Goal: Task Accomplishment & Management: Manage account settings

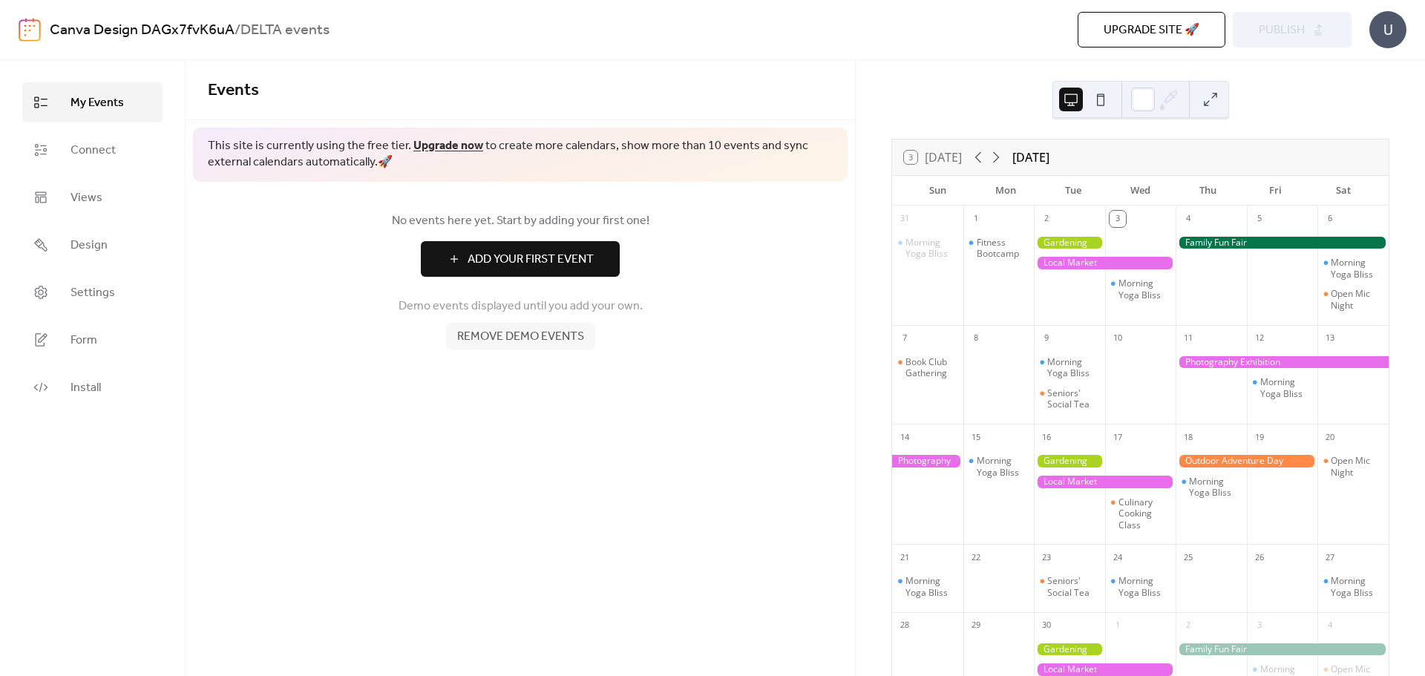
click at [165, 26] on link "Canva Design DAGx7fvK6uA" at bounding box center [142, 30] width 185 height 28
click at [478, 342] on span "Remove demo events" at bounding box center [520, 337] width 127 height 18
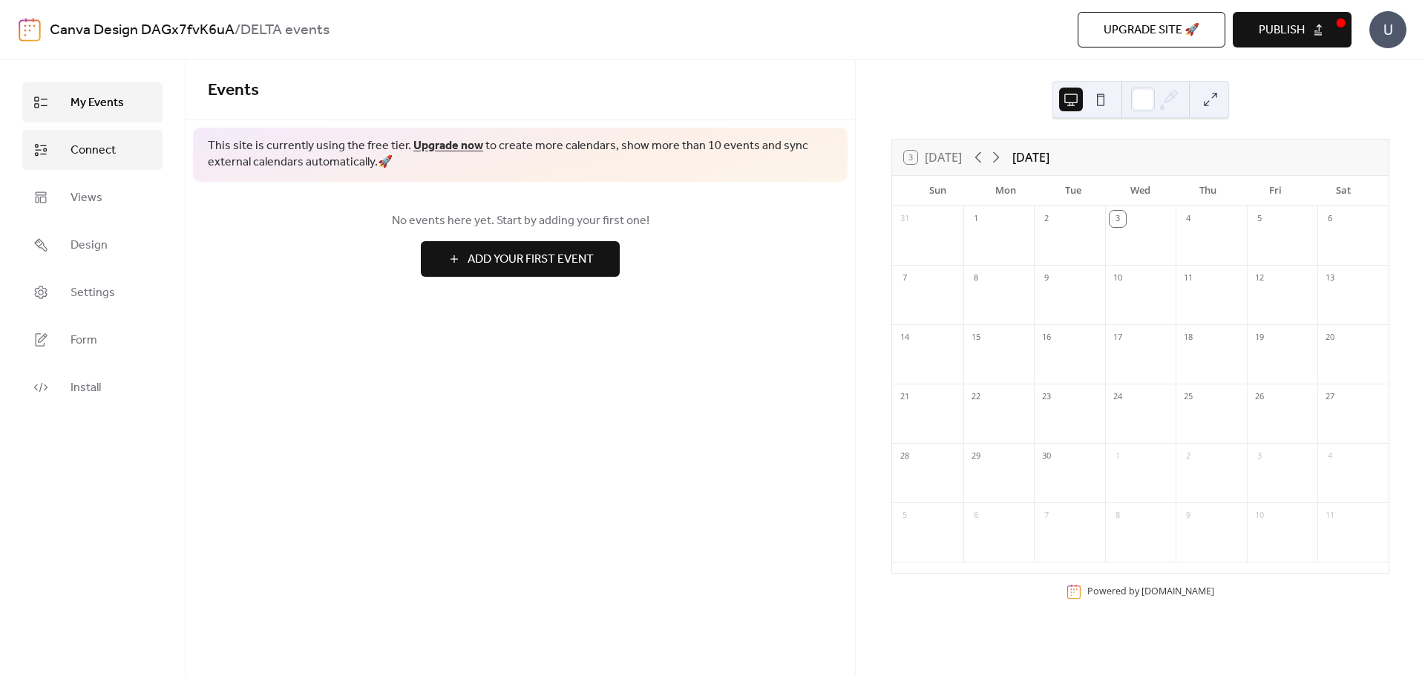
click at [85, 145] on span "Connect" at bounding box center [92, 151] width 45 height 18
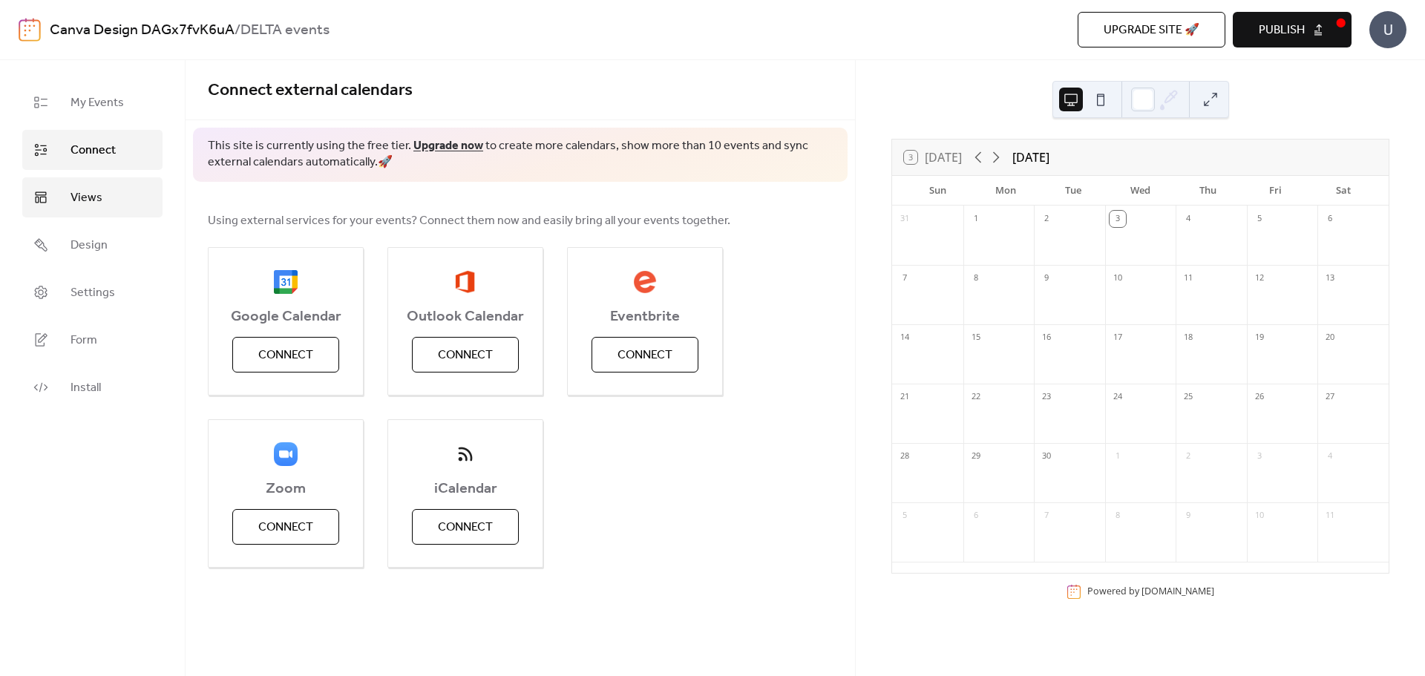
click at [122, 184] on link "Views" at bounding box center [92, 197] width 140 height 40
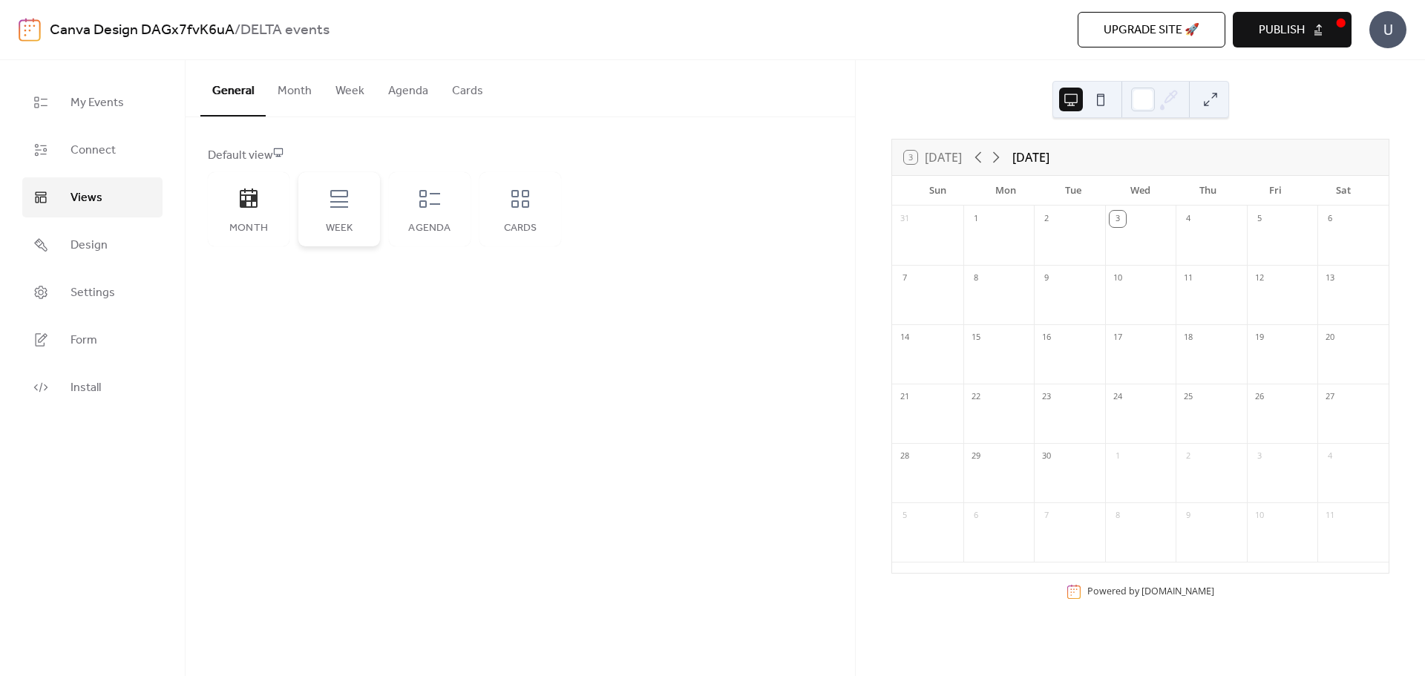
click at [327, 194] on div "Week" at bounding box center [339, 209] width 82 height 74
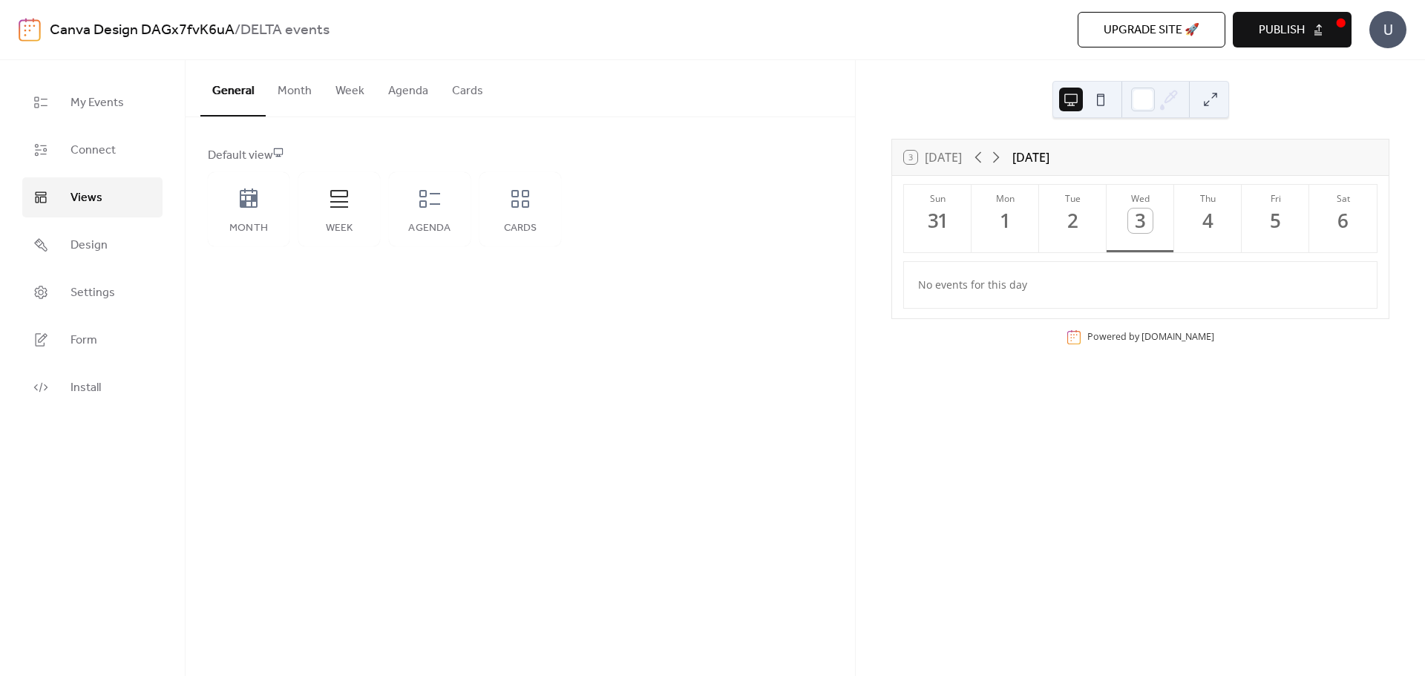
click at [469, 89] on button "Cards" at bounding box center [467, 87] width 55 height 55
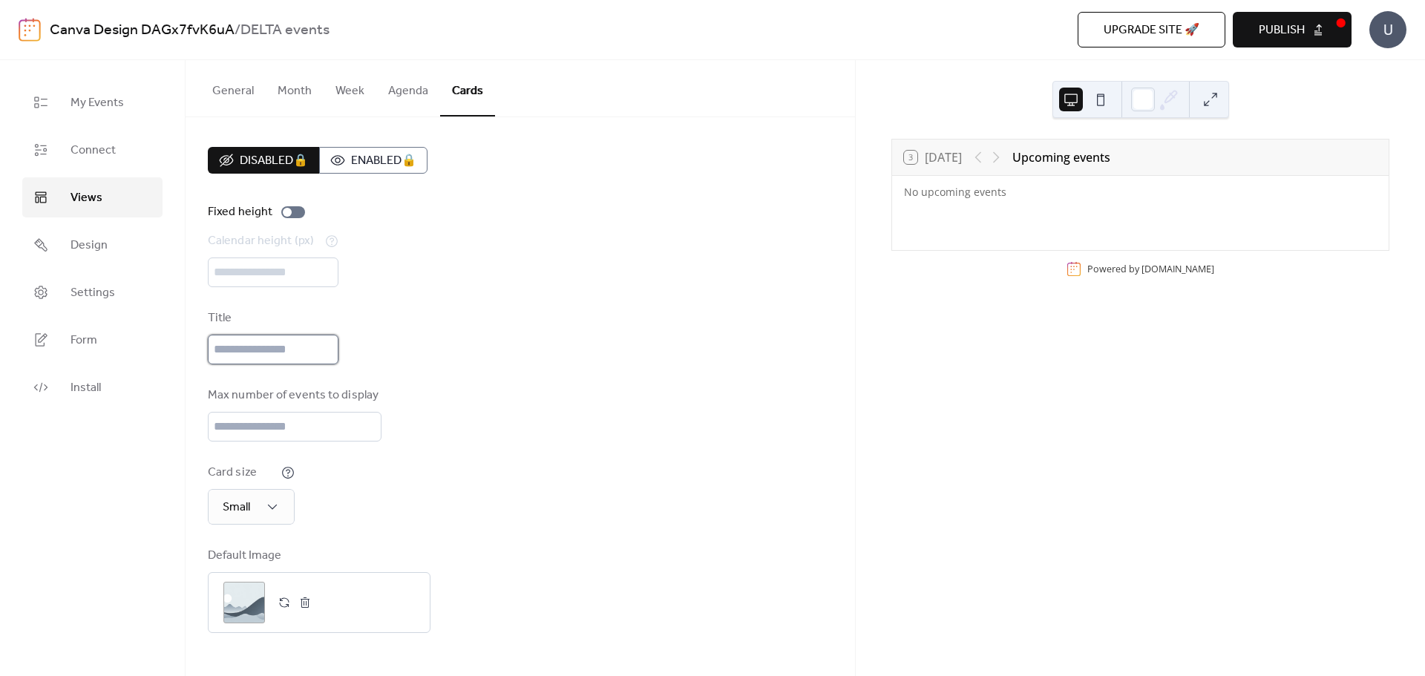
click at [298, 340] on input "text" at bounding box center [273, 350] width 131 height 30
type input "**********"
click at [249, 592] on div ";" at bounding box center [244, 603] width 42 height 42
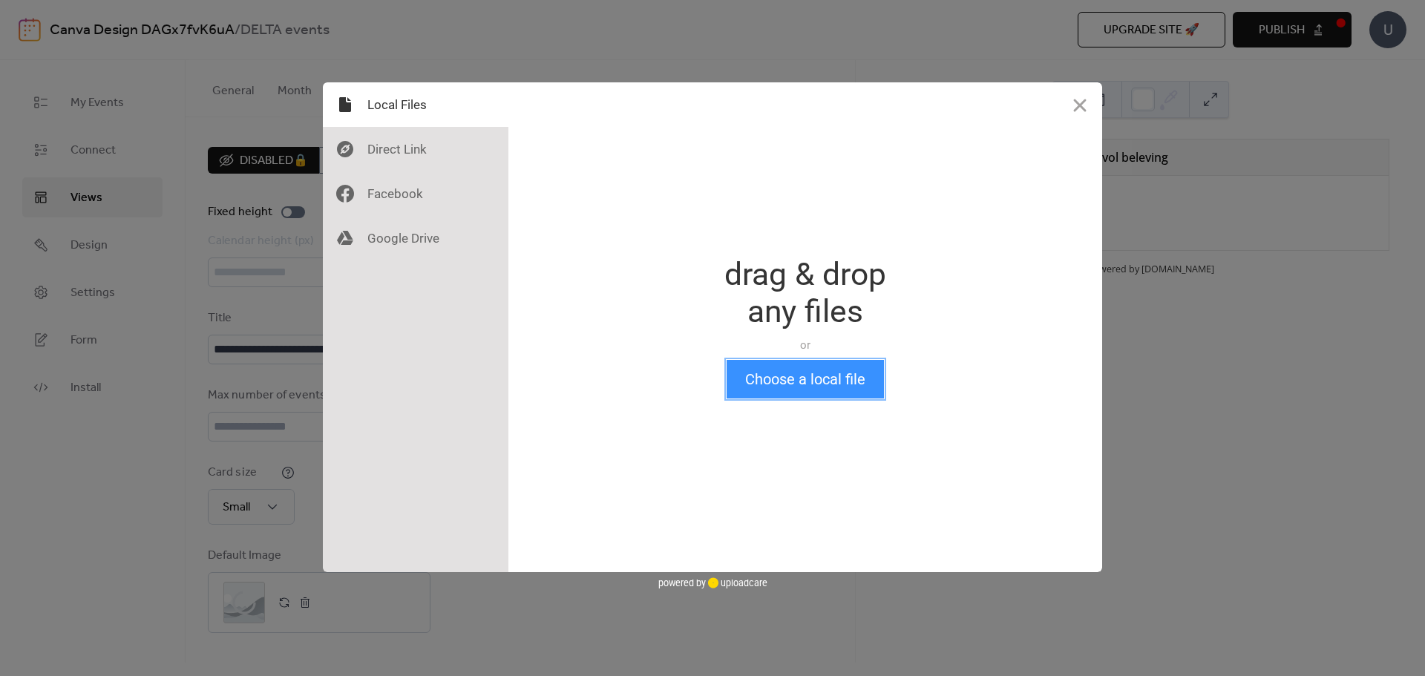
click at [830, 387] on button "Choose a local file" at bounding box center [804, 379] width 157 height 39
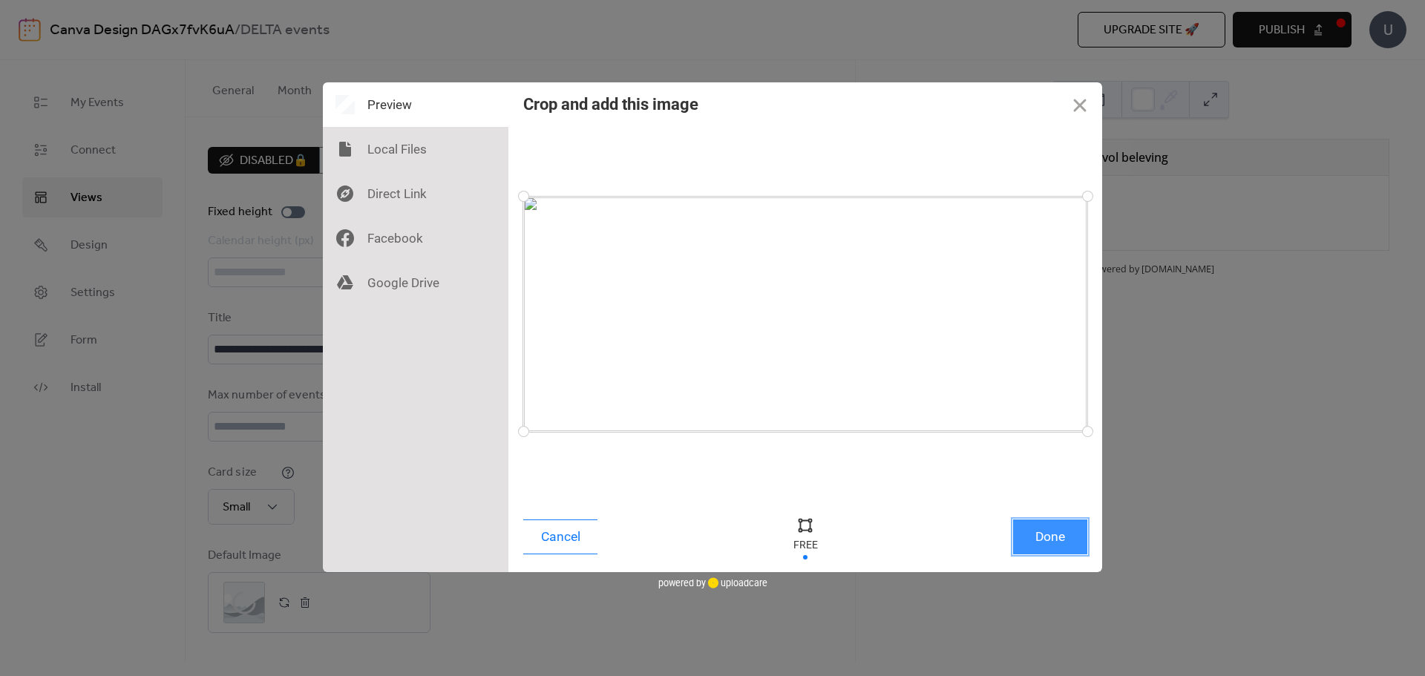
click at [1060, 544] on button "Done" at bounding box center [1050, 536] width 74 height 35
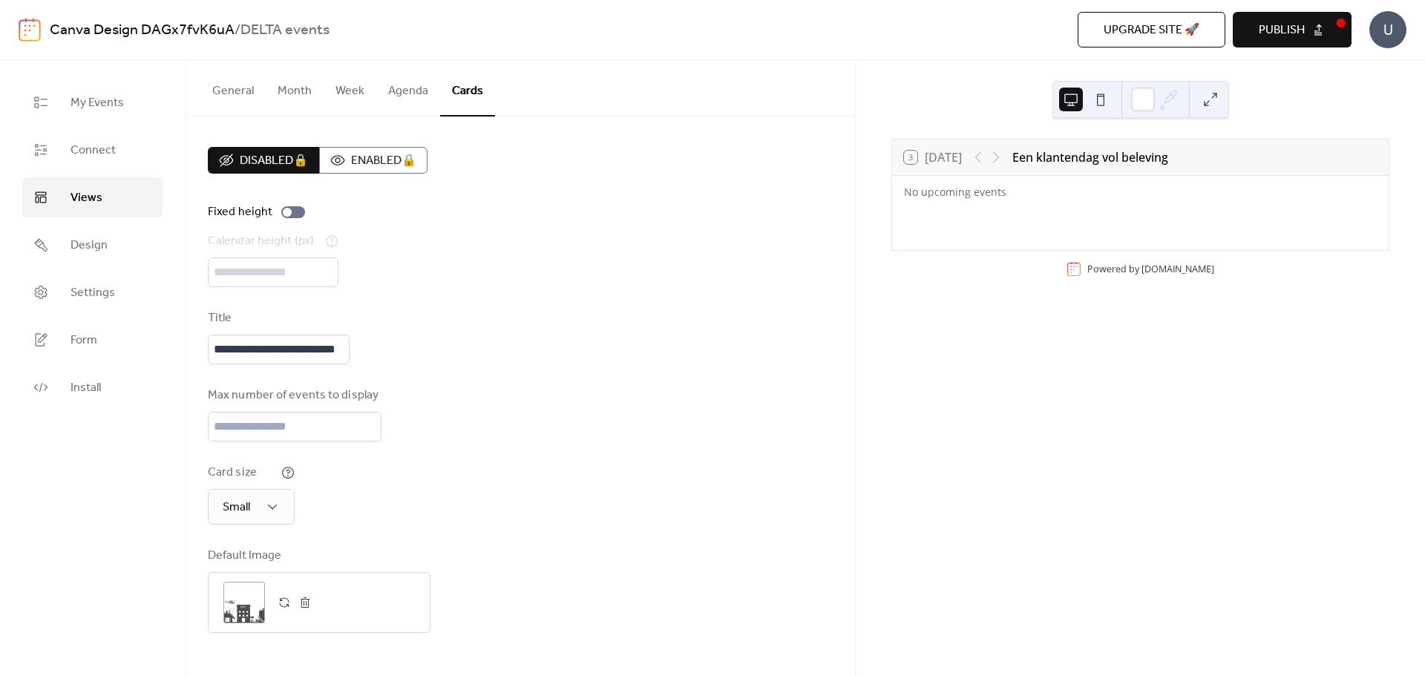
drag, startPoint x: 961, startPoint y: 197, endPoint x: 999, endPoint y: 196, distance: 37.9
click at [961, 196] on div "No upcoming events" at bounding box center [1016, 192] width 225 height 14
click at [1173, 96] on icon at bounding box center [1170, 97] width 12 height 12
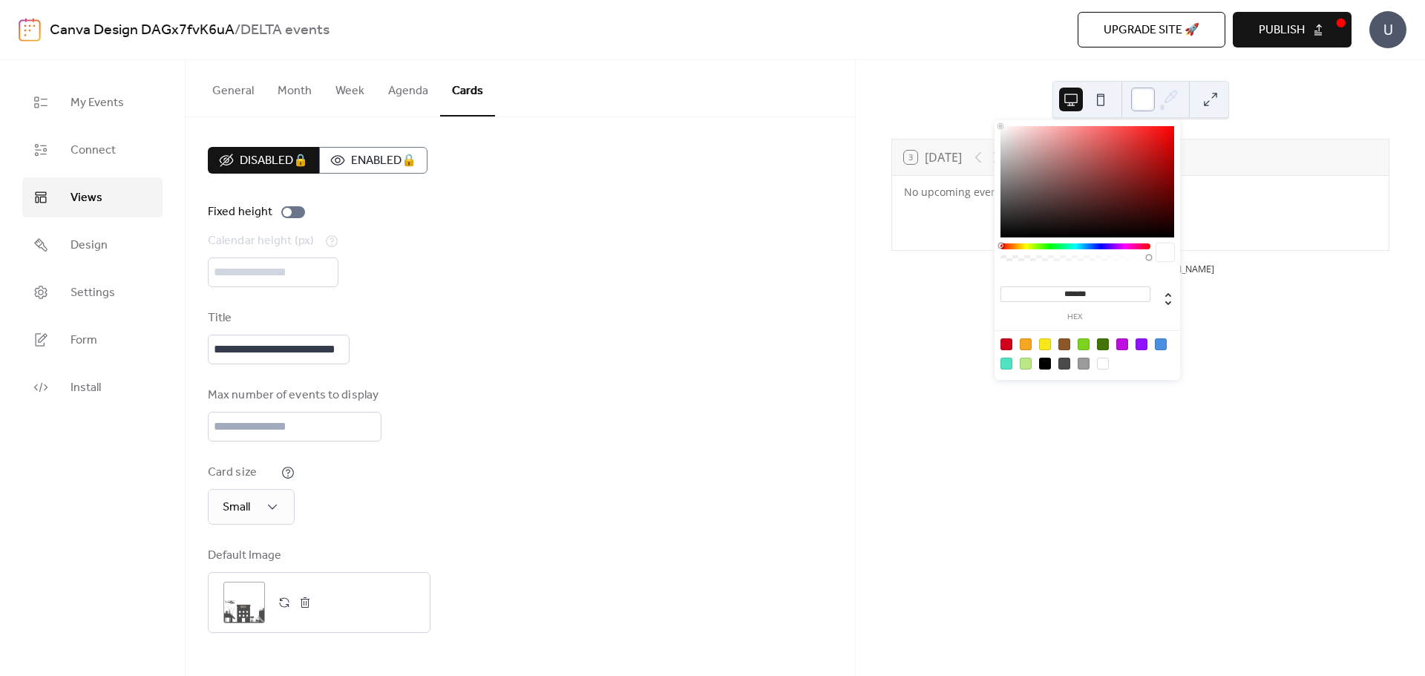
click at [1151, 99] on div at bounding box center [1143, 100] width 24 height 24
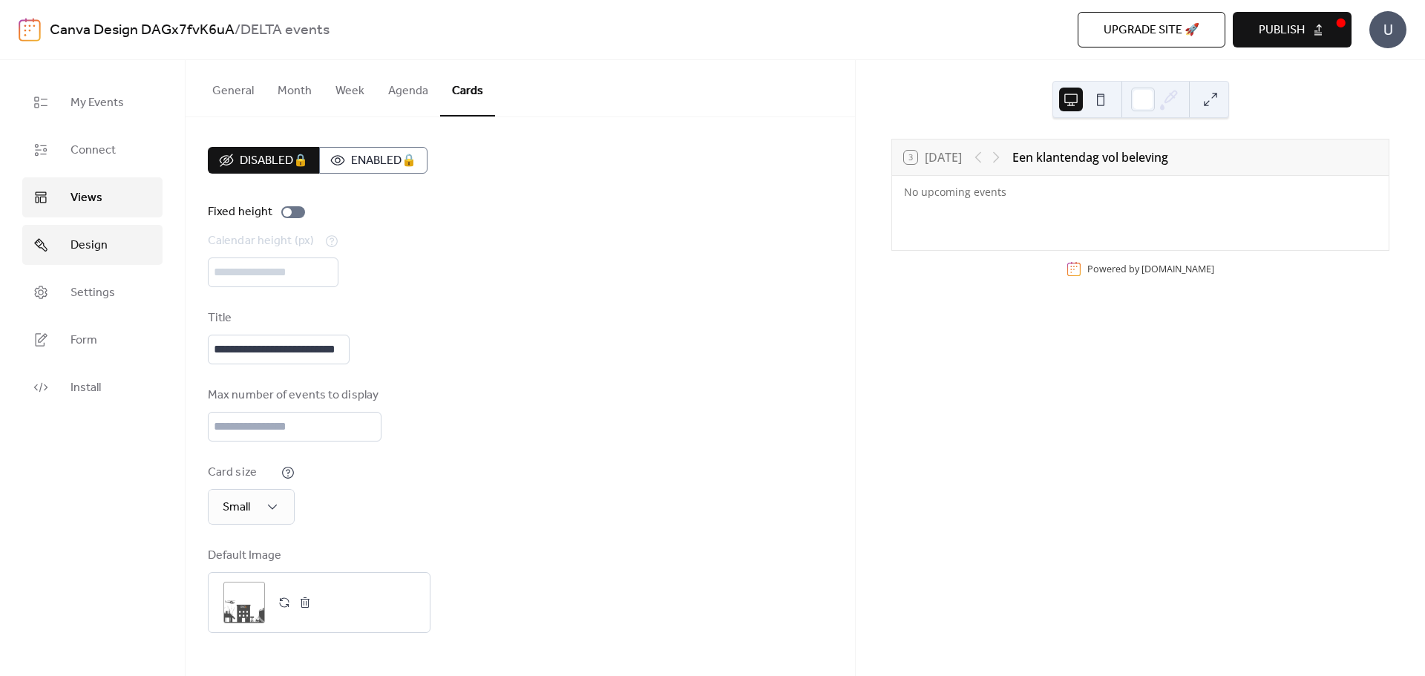
click at [145, 246] on link "Design" at bounding box center [92, 245] width 140 height 40
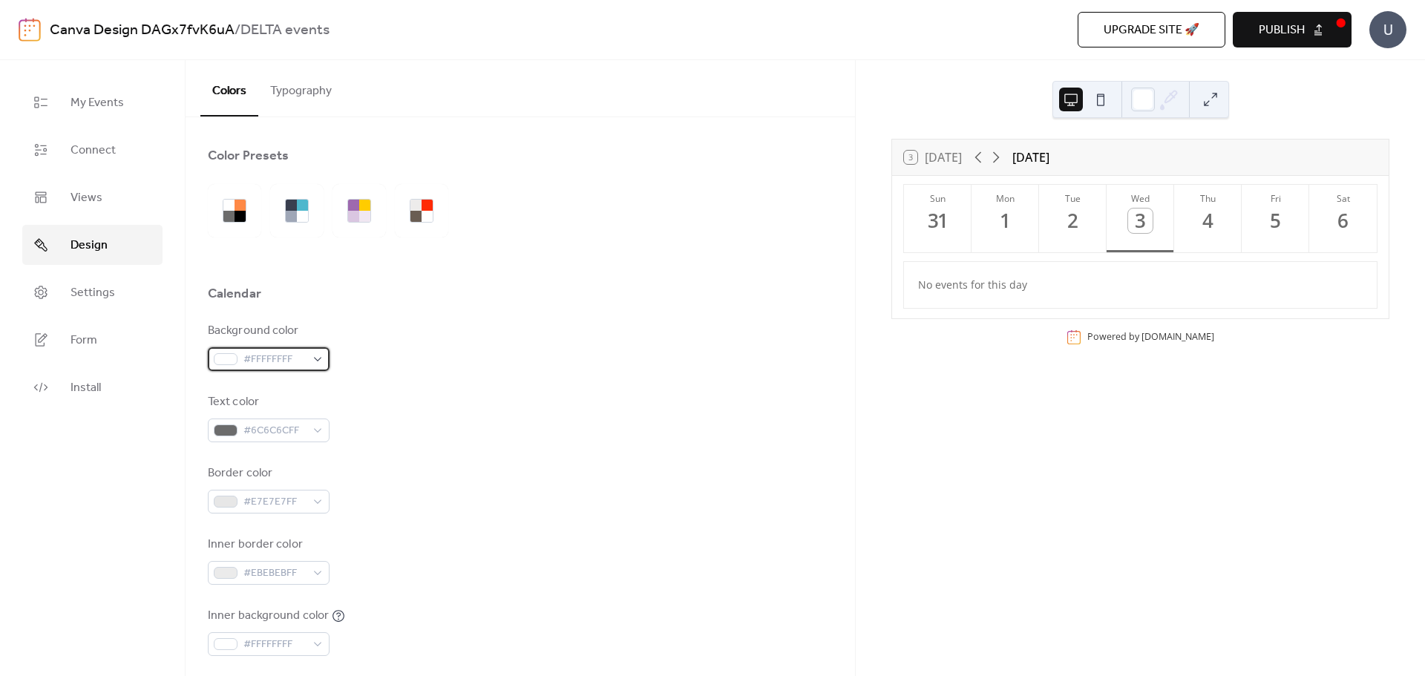
click at [285, 364] on span "#FFFFFFFF" at bounding box center [274, 360] width 62 height 18
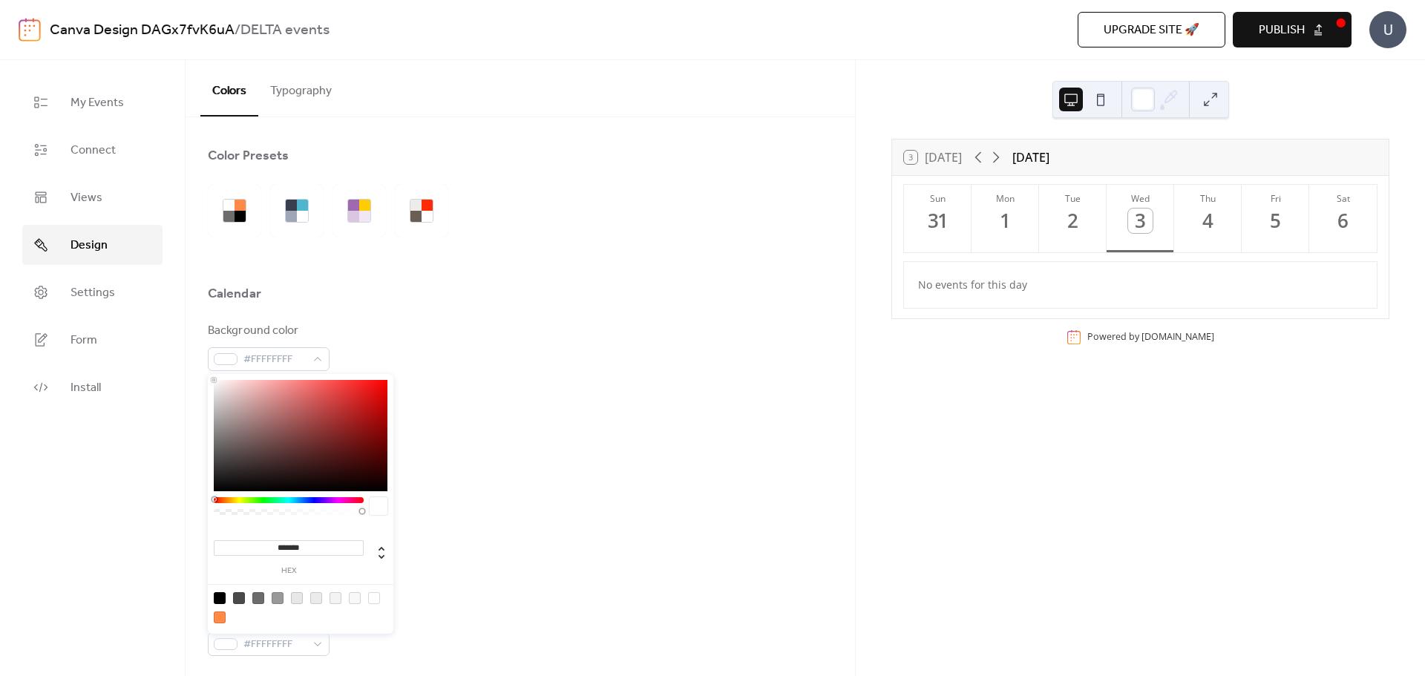
click at [492, 452] on div "Background color #FFFFFFFF Text color #6C6C6CFF Border color #E7E7E7FF Inner bo…" at bounding box center [520, 524] width 625 height 405
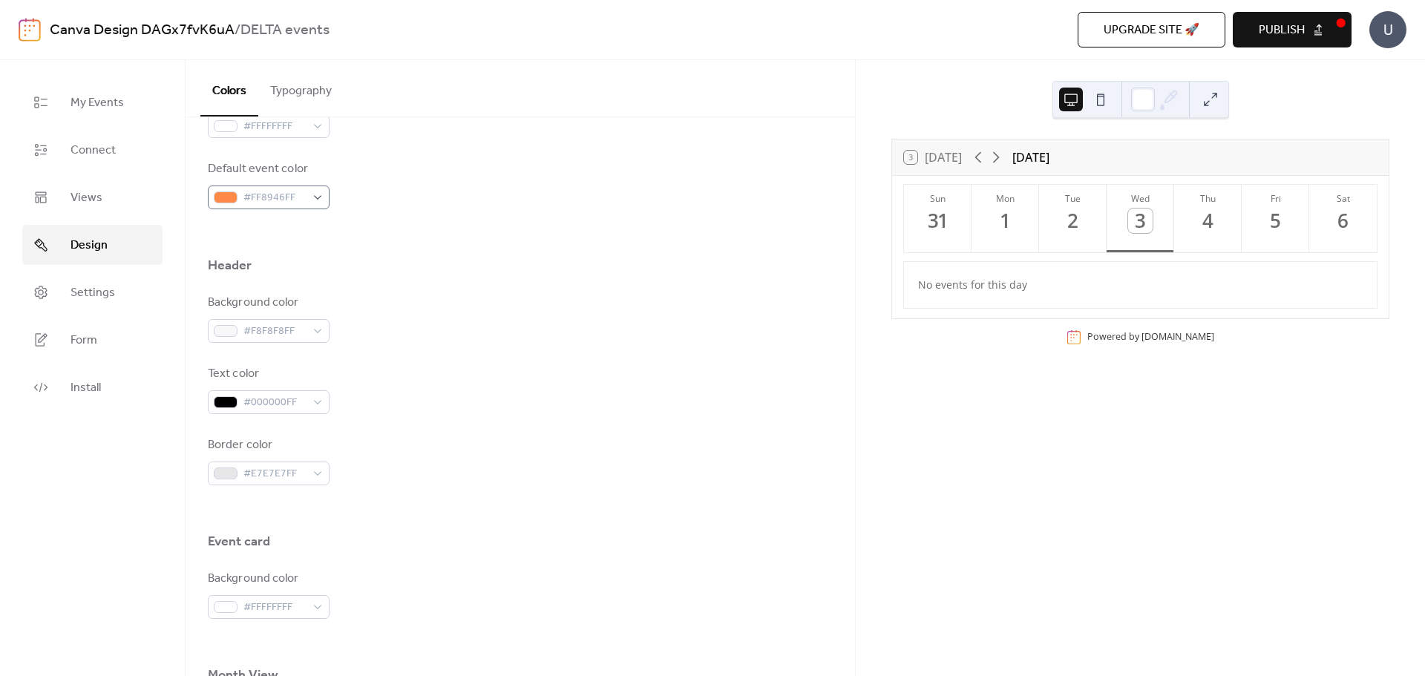
scroll to position [519, 0]
click at [111, 332] on link "Form" at bounding box center [92, 340] width 140 height 40
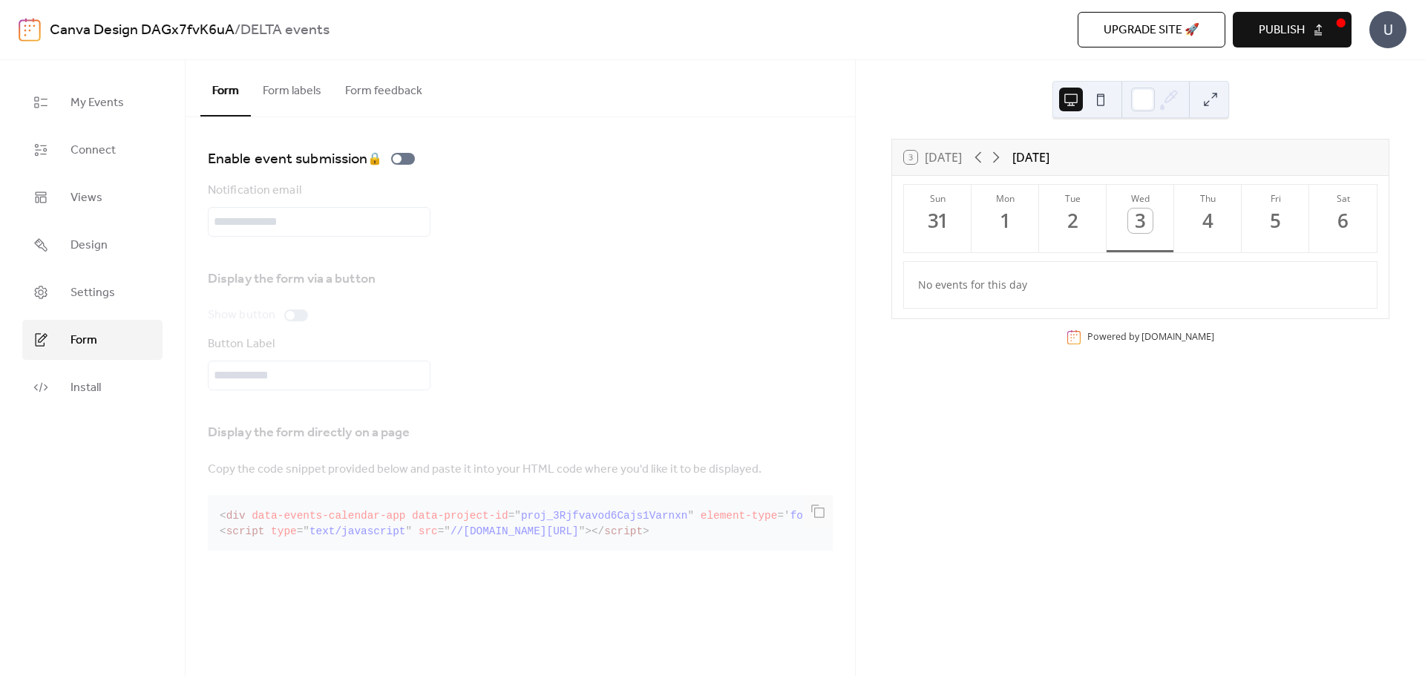
click at [291, 80] on button "Form labels" at bounding box center [292, 87] width 82 height 55
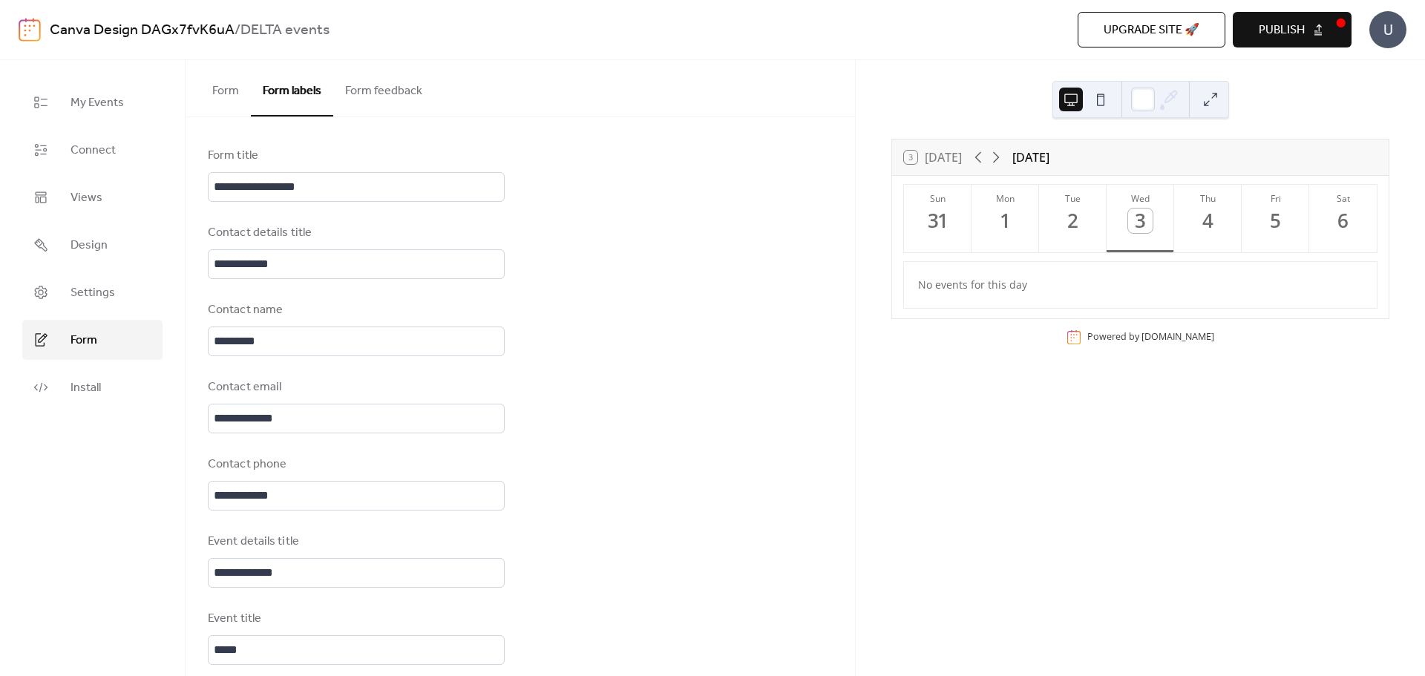
click at [364, 69] on button "Form feedback" at bounding box center [383, 87] width 101 height 55
